Goal: Task Accomplishment & Management: Manage account settings

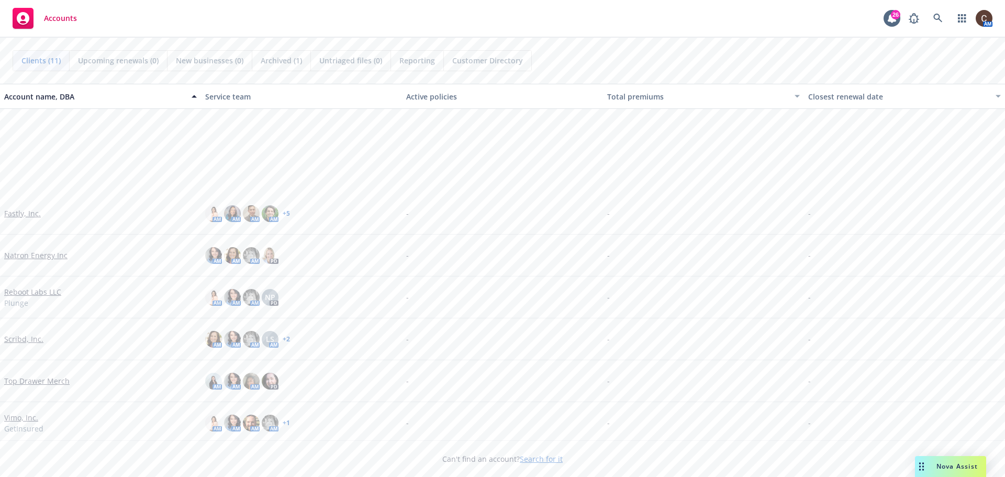
scroll to position [129, 0]
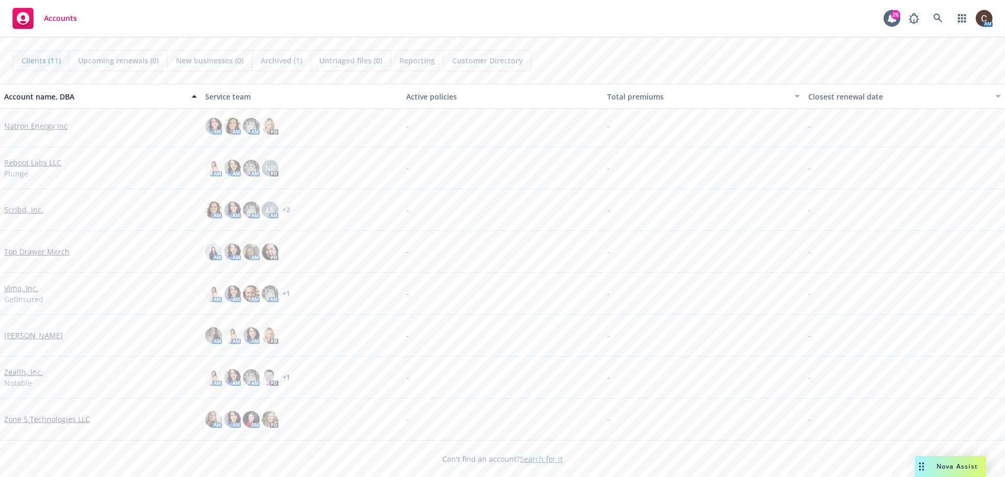
click at [29, 374] on link "Zealth, Inc." at bounding box center [23, 371] width 39 height 11
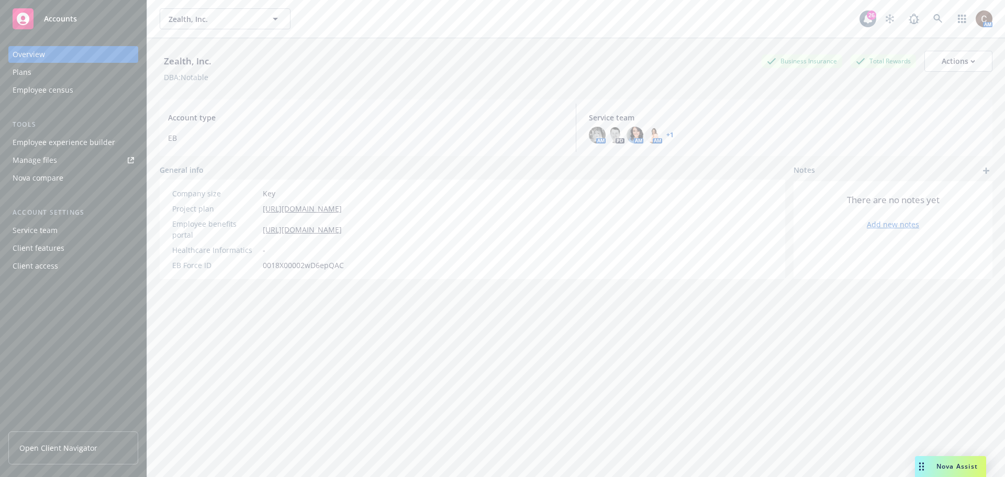
click at [55, 262] on div "Client access" at bounding box center [36, 265] width 46 height 17
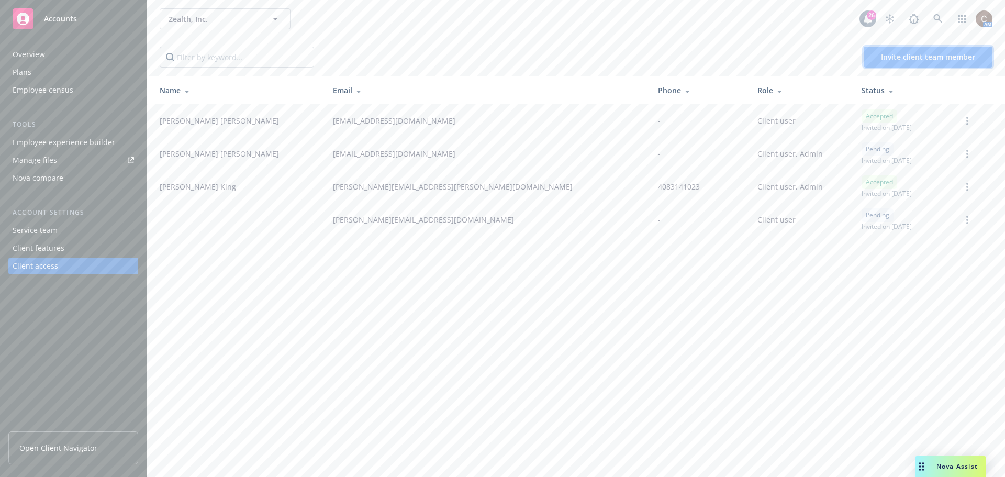
click at [904, 56] on span "Invite client team member" at bounding box center [928, 57] width 94 height 10
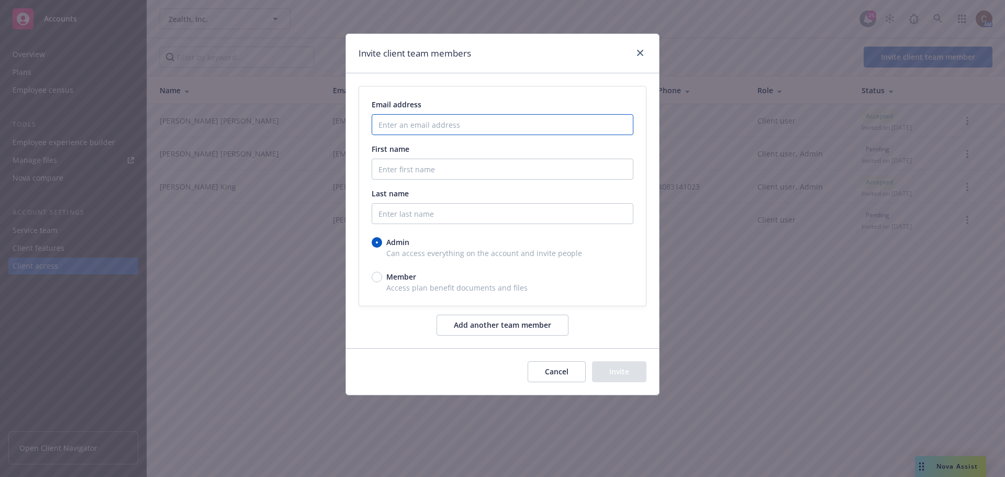
click at [444, 132] on input "Enter an email address" at bounding box center [503, 124] width 262 height 21
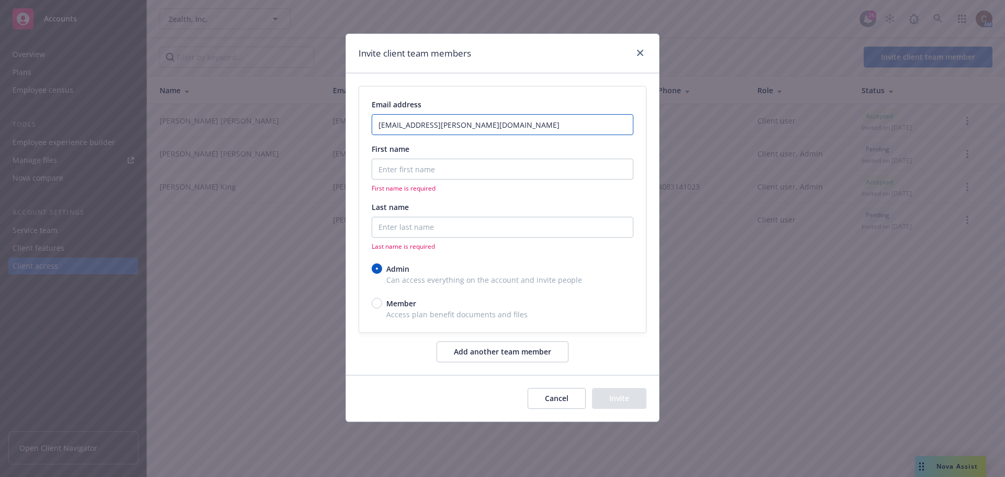
type input "[EMAIL_ADDRESS][PERSON_NAME][DOMAIN_NAME]"
click at [603, 177] on input "First name" at bounding box center [503, 169] width 262 height 21
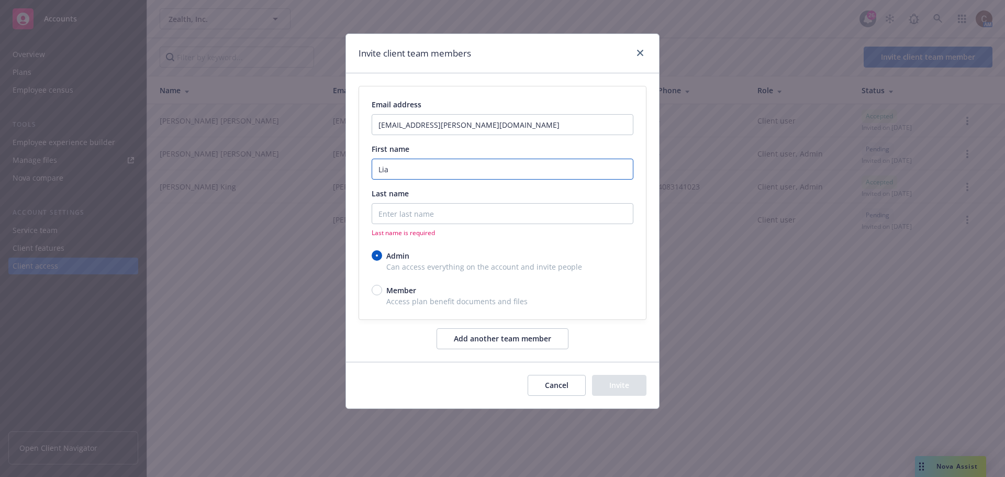
type input "Lia"
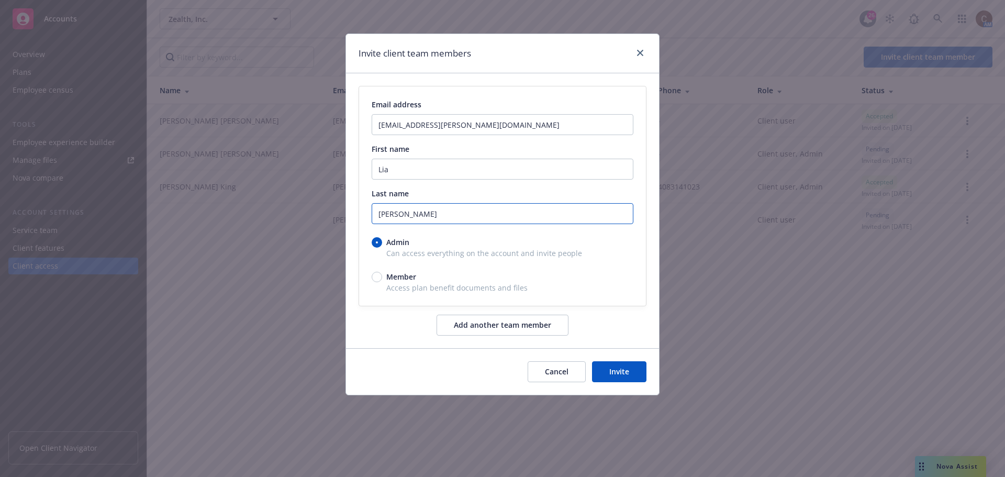
type input "[PERSON_NAME]"
click at [633, 376] on button "Invite" at bounding box center [619, 371] width 54 height 21
